Goal: Task Accomplishment & Management: Manage account settings

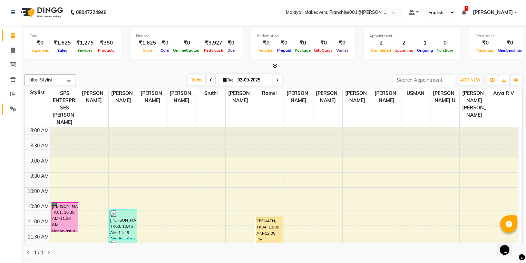
click at [7, 110] on span at bounding box center [13, 109] width 12 height 8
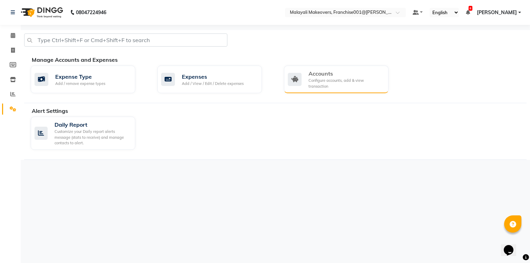
click at [333, 76] on div "Accounts" at bounding box center [346, 73] width 75 height 8
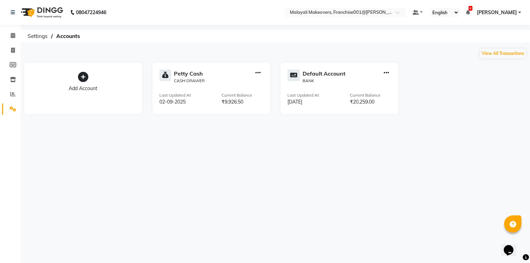
click at [256, 73] on icon "button" at bounding box center [258, 73] width 5 height 0
click at [260, 54] on div "Add Transaction Create Transfer View Transaction" at bounding box center [258, 50] width 45 height 31
click at [262, 49] on div "Create Transfer" at bounding box center [258, 49] width 37 height 7
select select "internal transfer"
select select "5339"
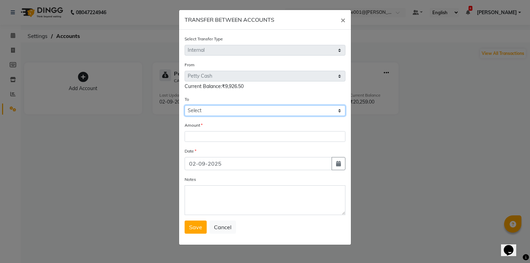
drag, startPoint x: 220, startPoint y: 112, endPoint x: 213, endPoint y: 148, distance: 36.5
click at [220, 113] on select "Select [PERSON_NAME] Cash Default Account" at bounding box center [265, 110] width 161 height 11
click at [213, 149] on div "Date" at bounding box center [265, 152] width 161 height 10
click at [222, 114] on select "Select [PERSON_NAME] Cash Default Account" at bounding box center [265, 110] width 161 height 11
select select "5340"
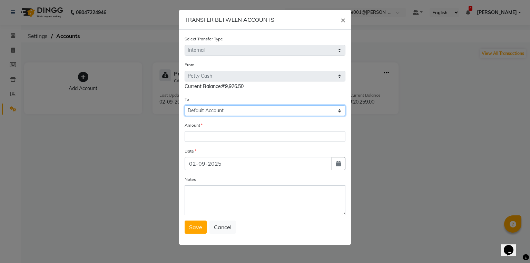
click at [185, 106] on select "Select [PERSON_NAME] Cash Default Account" at bounding box center [265, 110] width 161 height 11
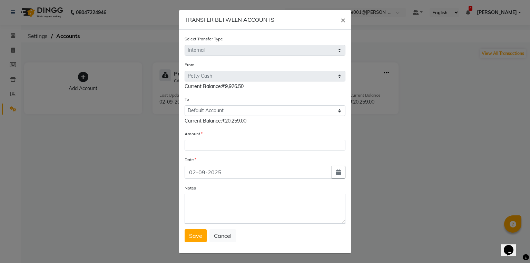
click at [217, 141] on div "Amount" at bounding box center [265, 140] width 161 height 20
click at [222, 134] on div "Amount" at bounding box center [265, 140] width 161 height 20
click at [222, 147] on input "number" at bounding box center [265, 145] width 161 height 11
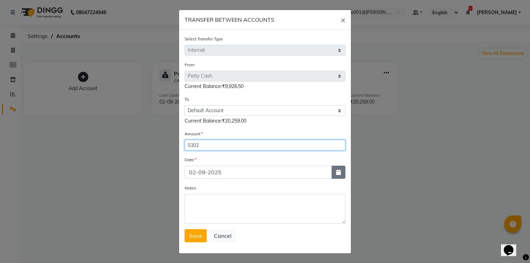
type input "5302"
click at [332, 177] on button "button" at bounding box center [339, 172] width 14 height 13
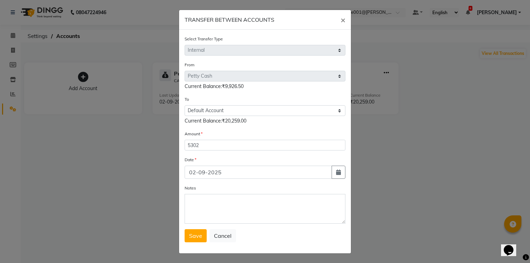
select select "9"
select select "2025"
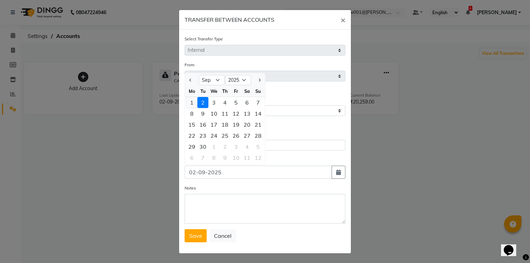
click at [188, 102] on div "1" at bounding box center [191, 102] width 11 height 11
type input "[DATE]"
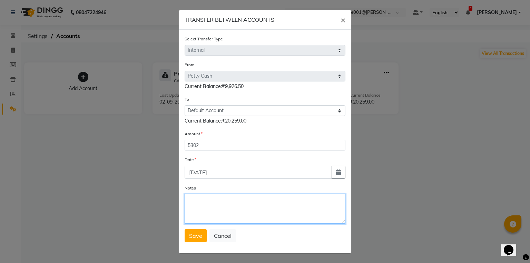
click at [226, 218] on textarea "Notes" at bounding box center [265, 209] width 161 height 30
type textarea "transfer to stlmnt"
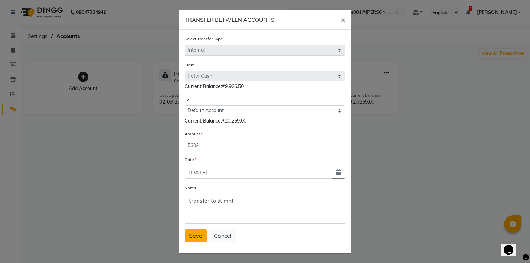
click at [189, 237] on span "Save" at bounding box center [195, 235] width 13 height 7
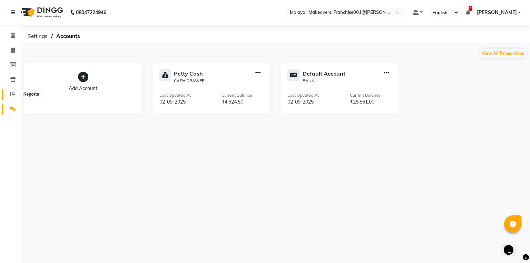
click at [13, 91] on span at bounding box center [13, 94] width 12 height 8
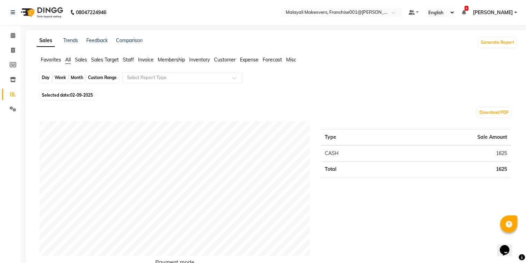
click at [42, 79] on div "Day" at bounding box center [45, 78] width 11 height 10
select select "9"
select select "2025"
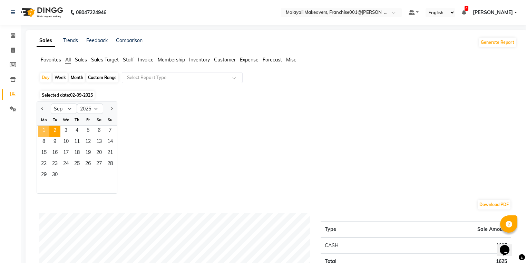
click at [42, 132] on span "1" at bounding box center [43, 131] width 11 height 11
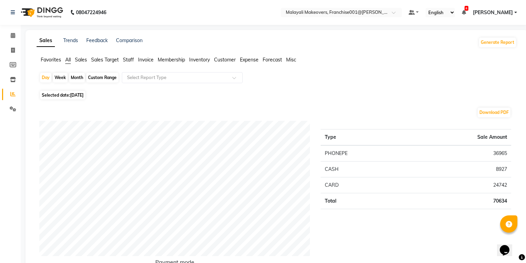
click at [510, 12] on span "[PERSON_NAME]" at bounding box center [493, 12] width 40 height 7
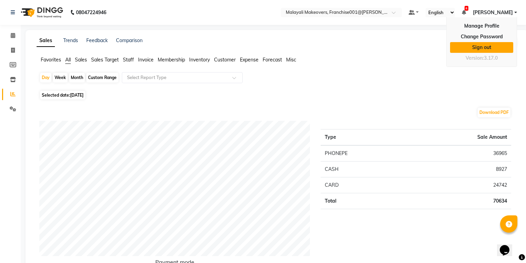
click at [490, 47] on link "Sign out" at bounding box center [481, 47] width 63 height 11
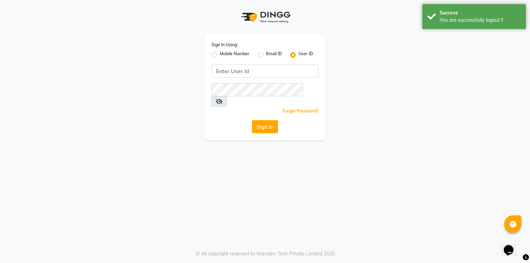
click at [220, 54] on label "Mobile Number" at bounding box center [235, 55] width 30 height 8
click at [220, 54] on input "Mobile Number" at bounding box center [222, 53] width 4 height 4
radio input "true"
radio input "false"
click at [252, 65] on input "Username" at bounding box center [277, 71] width 84 height 13
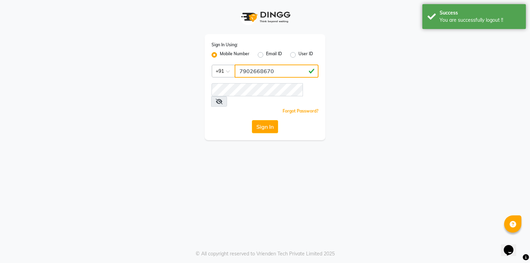
type input "7902668670"
click at [251, 107] on div "Forgot Password?" at bounding box center [265, 110] width 107 height 7
click at [257, 94] on div "Sign In Using: Mobile Number Email ID User ID Country Code × [PHONE_NUMBER] Rem…" at bounding box center [265, 87] width 121 height 106
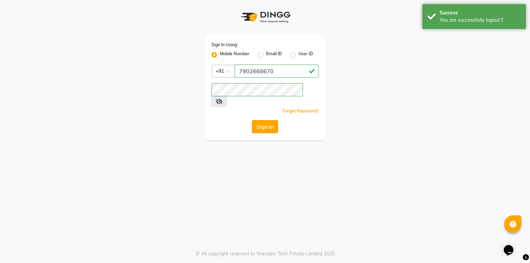
click at [256, 120] on button "Sign In" at bounding box center [265, 126] width 26 height 13
